Goal: Transaction & Acquisition: Purchase product/service

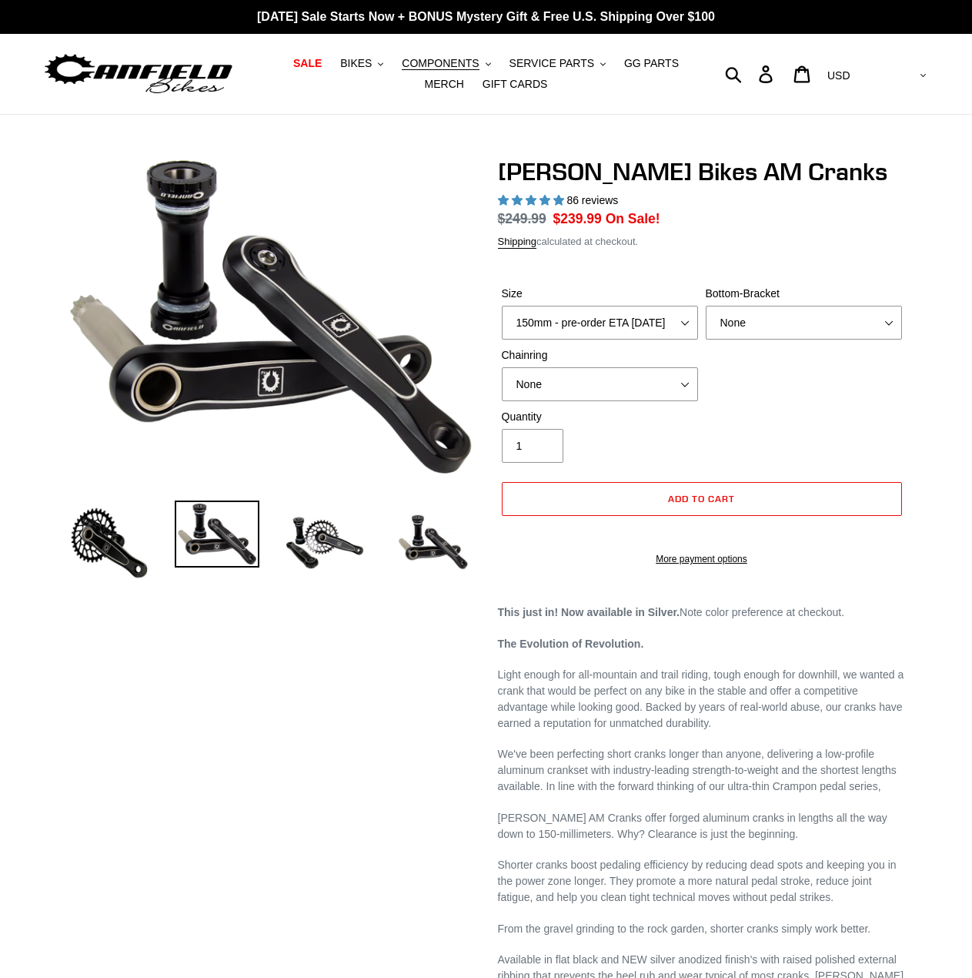
select select "highest-rating"
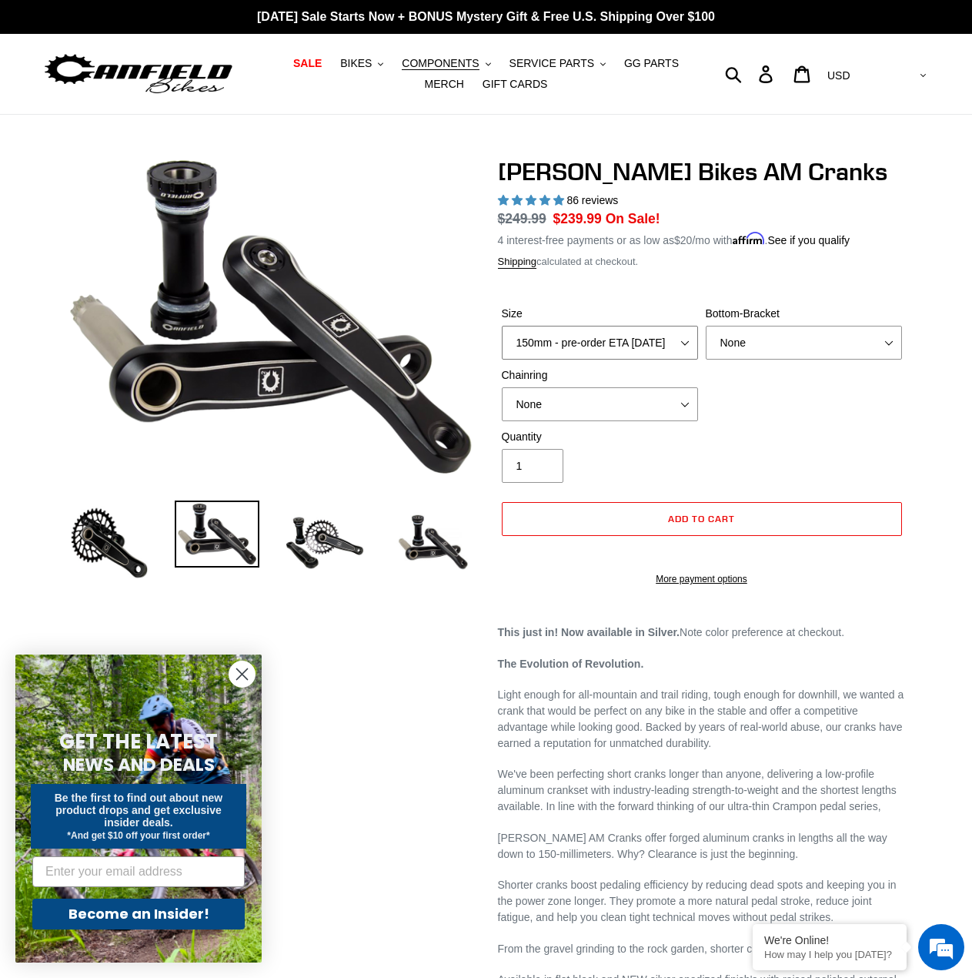
click at [611, 336] on select "150mm - pre-order ETA [DATE] 155mm - pre-order ETA [DATE] 160mm - pre-order ETA…" at bounding box center [600, 343] width 196 height 34
select select "155mm - pre-order ETA [DATE]"
click at [502, 326] on select "150mm - pre-order ETA [DATE] 155mm - pre-order ETA [DATE] 160mm - pre-order ETA…" at bounding box center [600, 343] width 196 height 34
click at [765, 328] on select "None BSA Threaded 68/73mm Press Fit PF92" at bounding box center [804, 343] width 196 height 34
select select "Press Fit PF92"
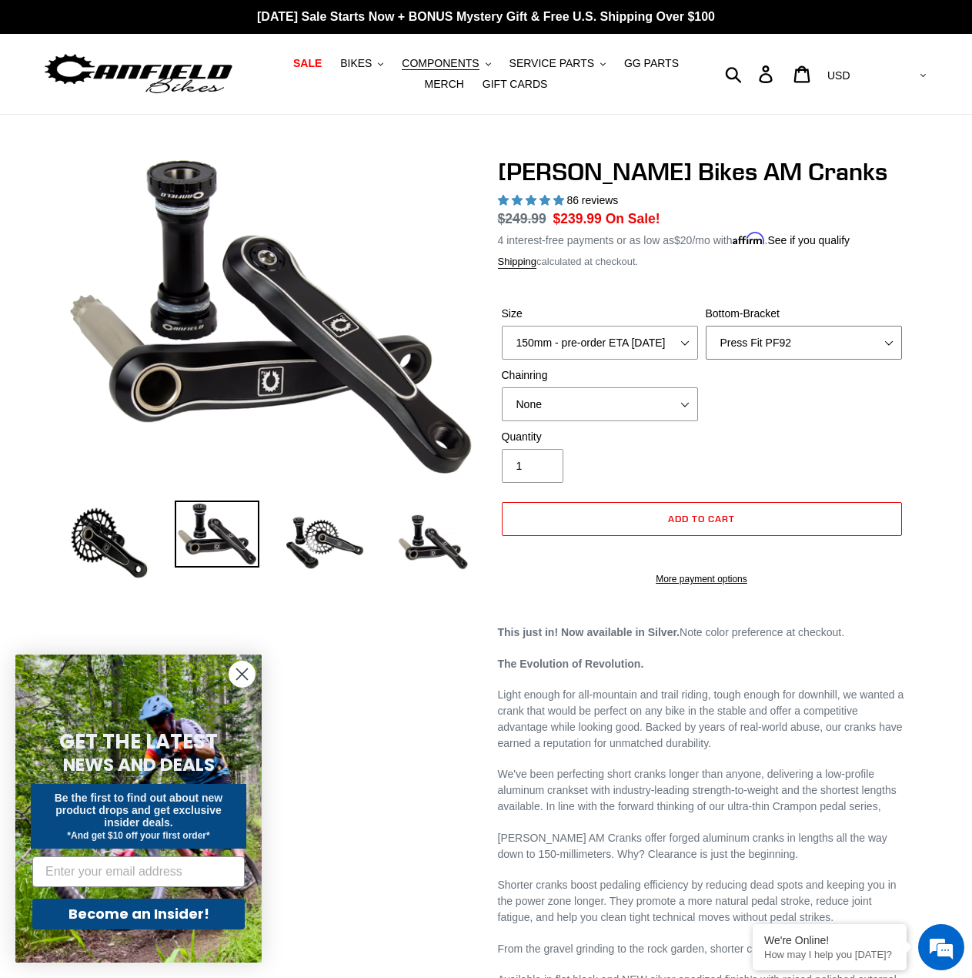
click at [706, 326] on select "None BSA Threaded 68/73mm Press Fit PF92" at bounding box center [804, 343] width 196 height 34
click at [533, 387] on select "None 30t Round (Boost 148) 30t Oval (Boost 148) 32t Round (Boost 148) 32t Oval …" at bounding box center [600, 404] width 196 height 34
click at [502, 387] on select "None 30t Round (Boost 148) 30t Oval (Boost 148) 32t Round (Boost 148) 32t Oval …" at bounding box center [600, 404] width 196 height 34
click at [761, 415] on div "Size 150mm - pre-order ETA [DATE] 155mm - pre-order ETA [DATE] 160mm - pre-orde…" at bounding box center [702, 367] width 408 height 123
click at [607, 400] on select "None 30t Round (Boost 148) 30t Oval (Boost 148) 32t Round (Boost 148) 32t Oval …" at bounding box center [600, 404] width 196 height 34
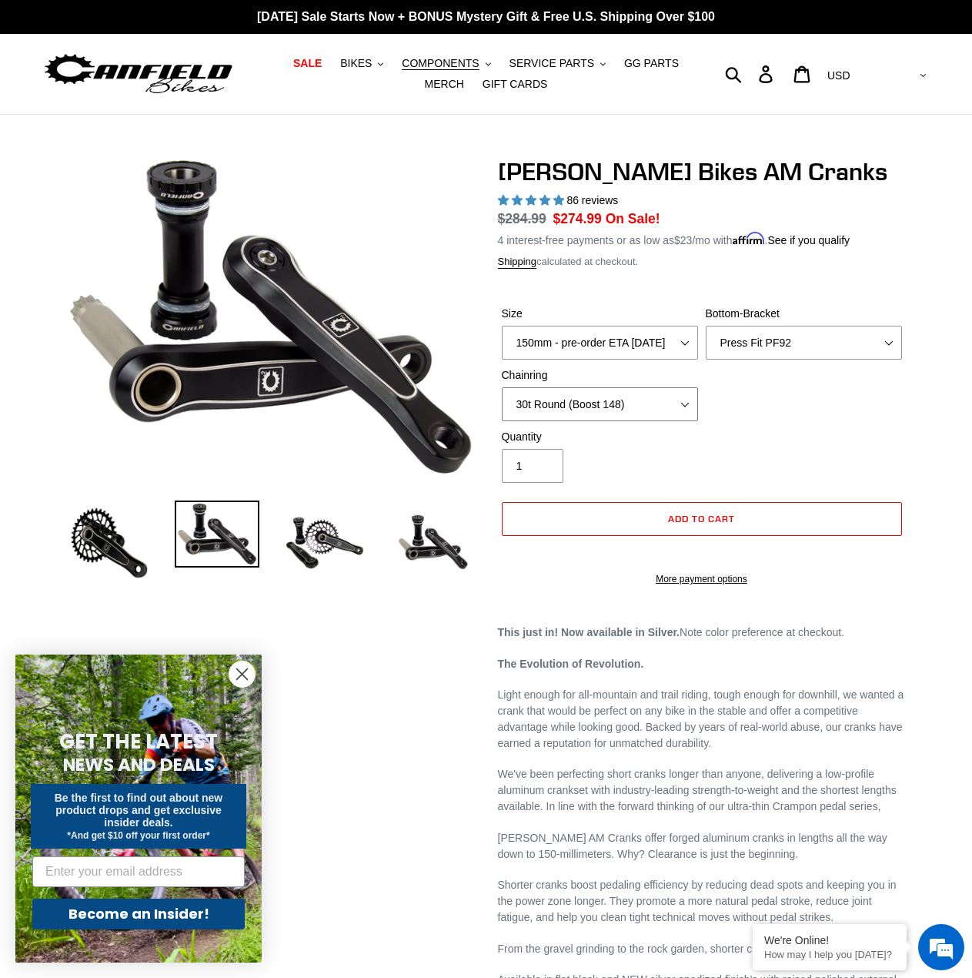
click at [502, 387] on select "None 30t Round (Boost 148) 30t Oval (Boost 148) 32t Round (Boost 148) 32t Oval …" at bounding box center [600, 404] width 196 height 34
click at [576, 396] on select "None 30t Round (Boost 148) 30t Oval (Boost 148) 32t Round (Boost 148) 32t Oval …" at bounding box center [600, 404] width 196 height 34
select select "None"
click at [502, 387] on select "None 30t Round (Boost 148) 30t Oval (Boost 148) 32t Round (Boost 148) 32t Oval …" at bounding box center [600, 404] width 196 height 34
click at [791, 427] on div "Size 150mm - pre-order ETA [DATE] 155mm - pre-order ETA [DATE] 160mm - pre-orde…" at bounding box center [702, 367] width 408 height 123
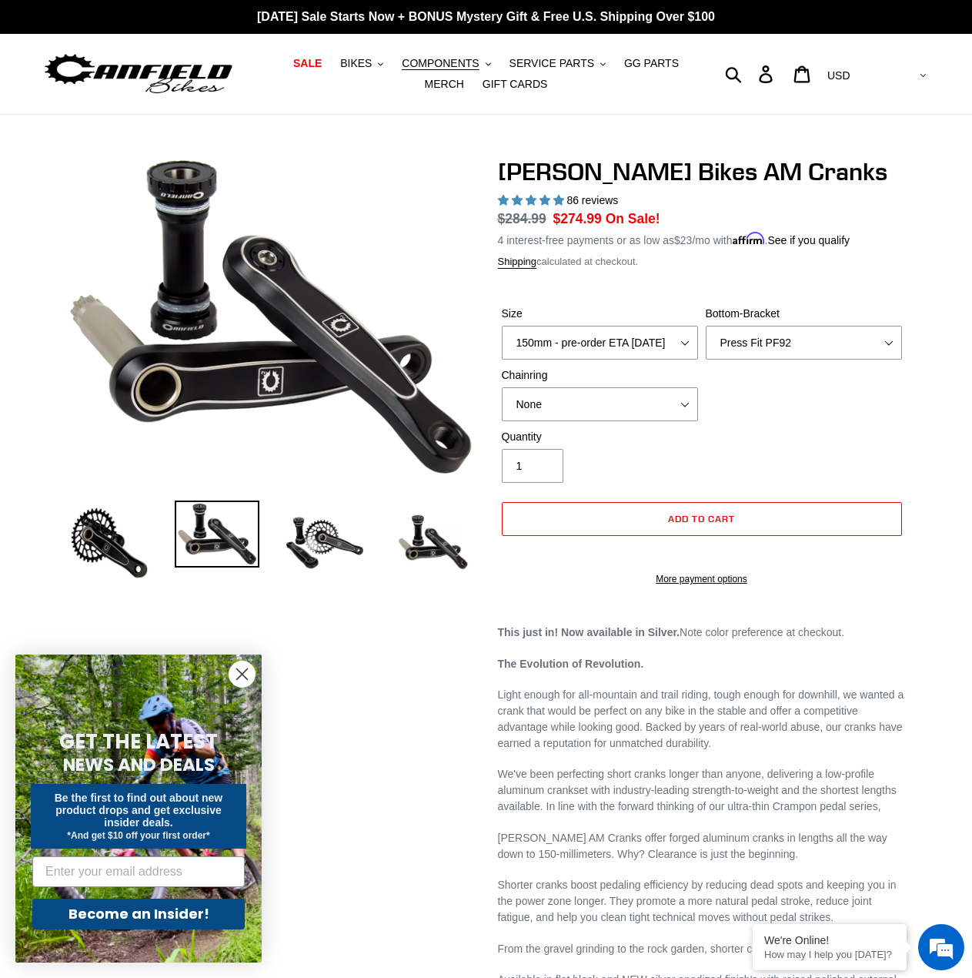
click at [743, 441] on div "Quantity 1" at bounding box center [702, 460] width 408 height 62
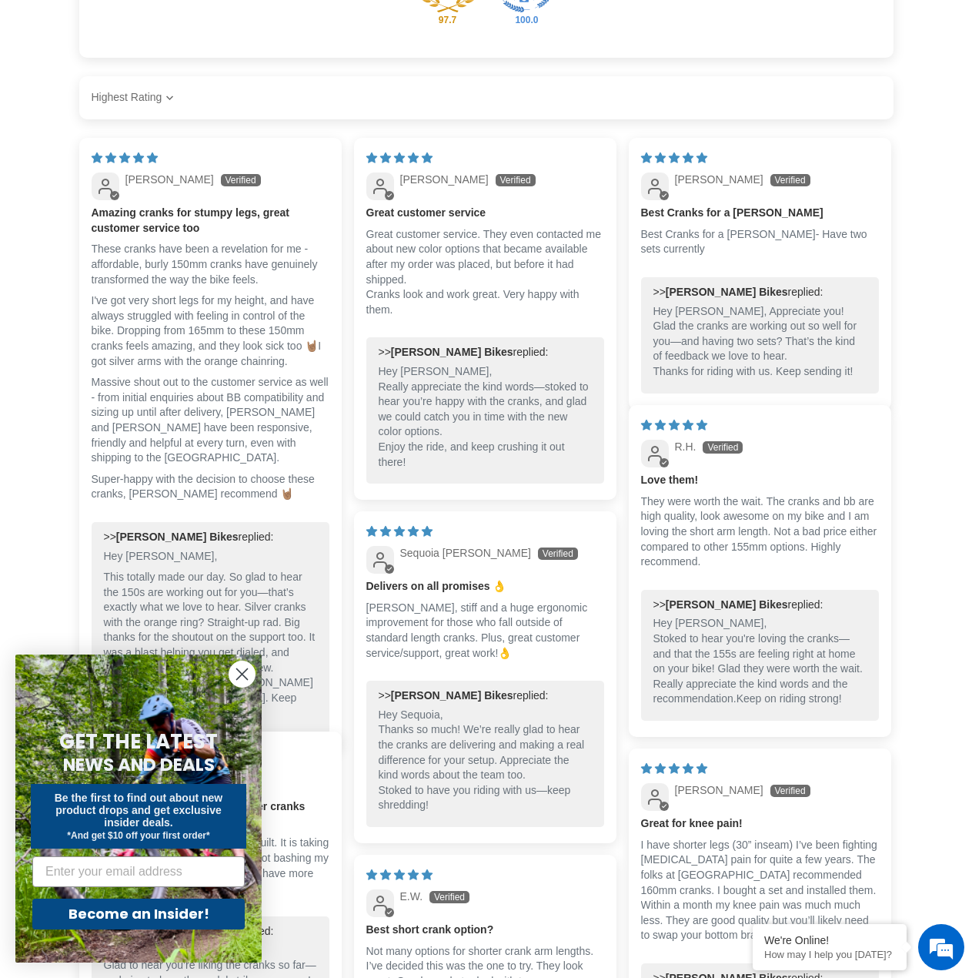
scroll to position [1925, 0]
